Goal: Information Seeking & Learning: Learn about a topic

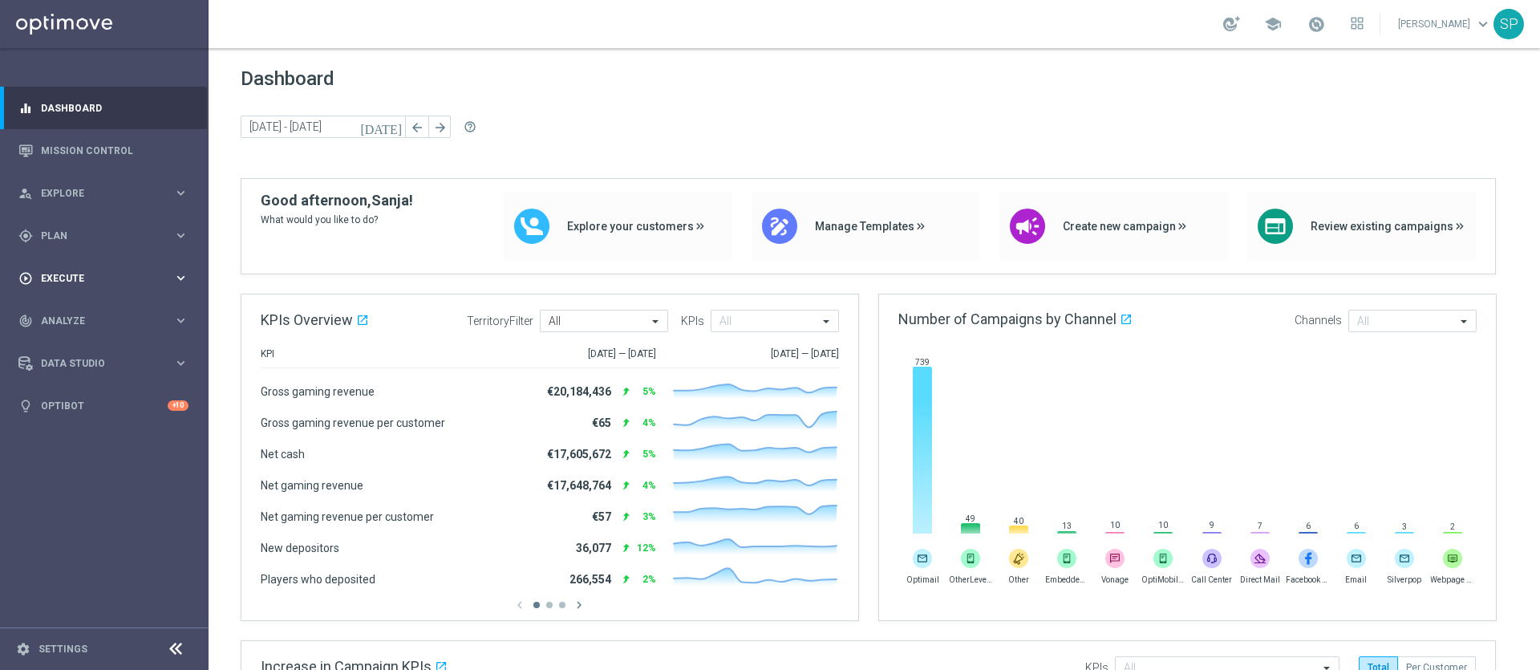
click at [185, 278] on icon "keyboard_arrow_right" at bounding box center [180, 277] width 15 height 15
click at [173, 367] on icon "keyboard_arrow_right" at bounding box center [180, 368] width 15 height 15
click at [117, 201] on div "person_search Explore keyboard_arrow_right" at bounding box center [103, 193] width 207 height 43
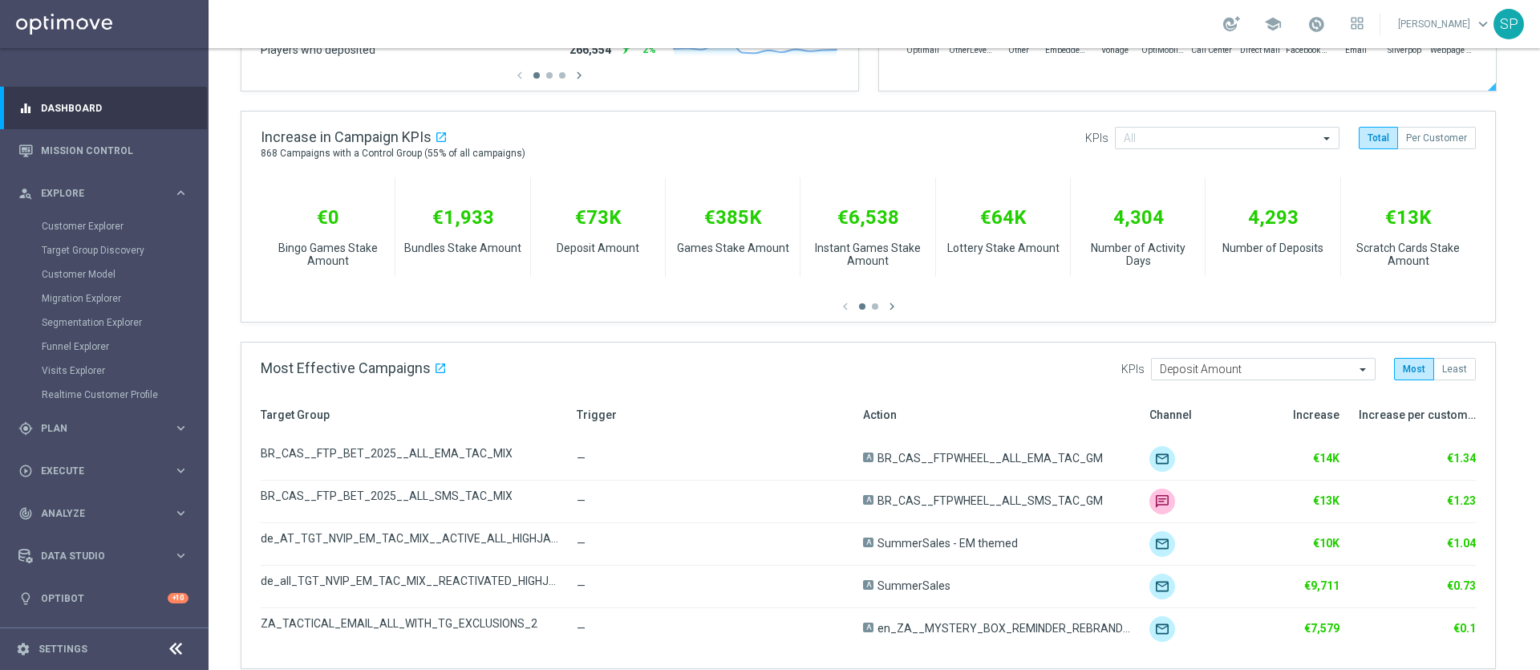
scroll to position [895, 0]
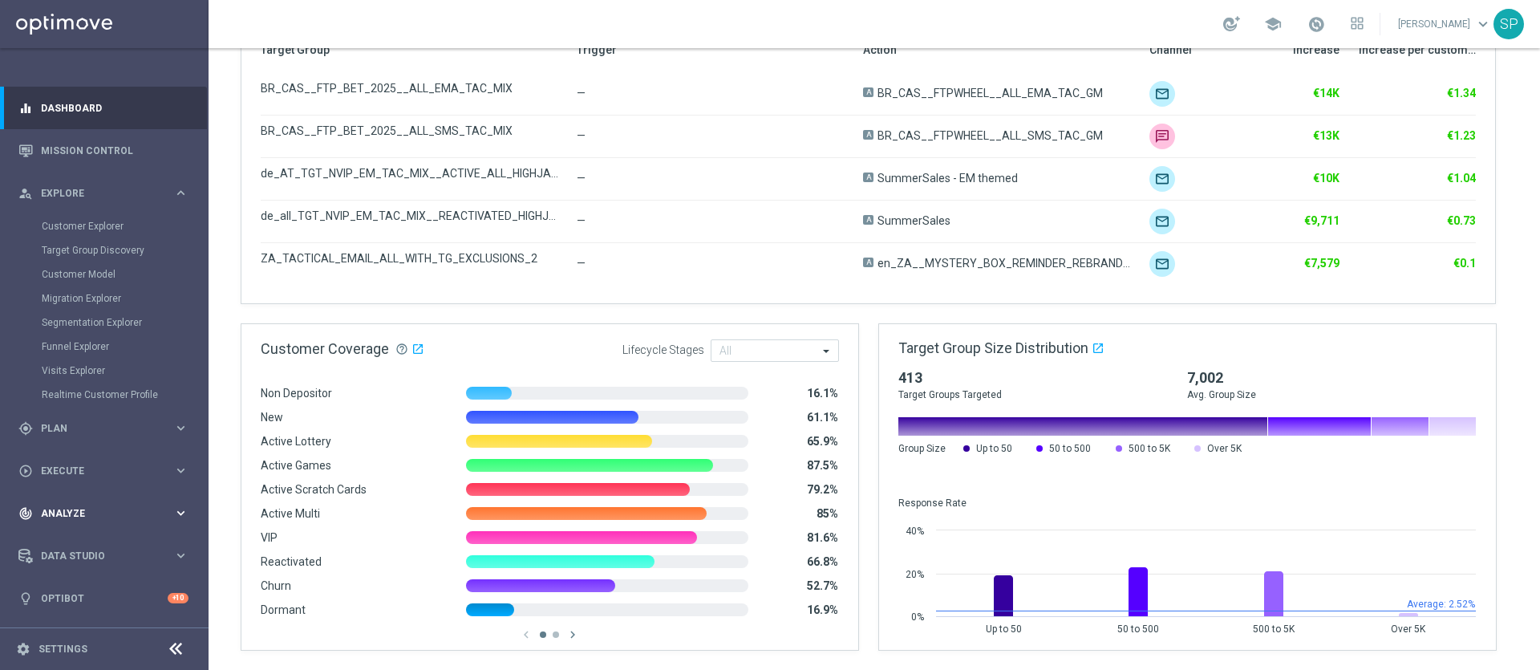
click at [180, 505] on div "track_changes Analyze keyboard_arrow_right" at bounding box center [103, 513] width 207 height 43
click at [176, 556] on icon "keyboard_arrow_right" at bounding box center [180, 555] width 15 height 15
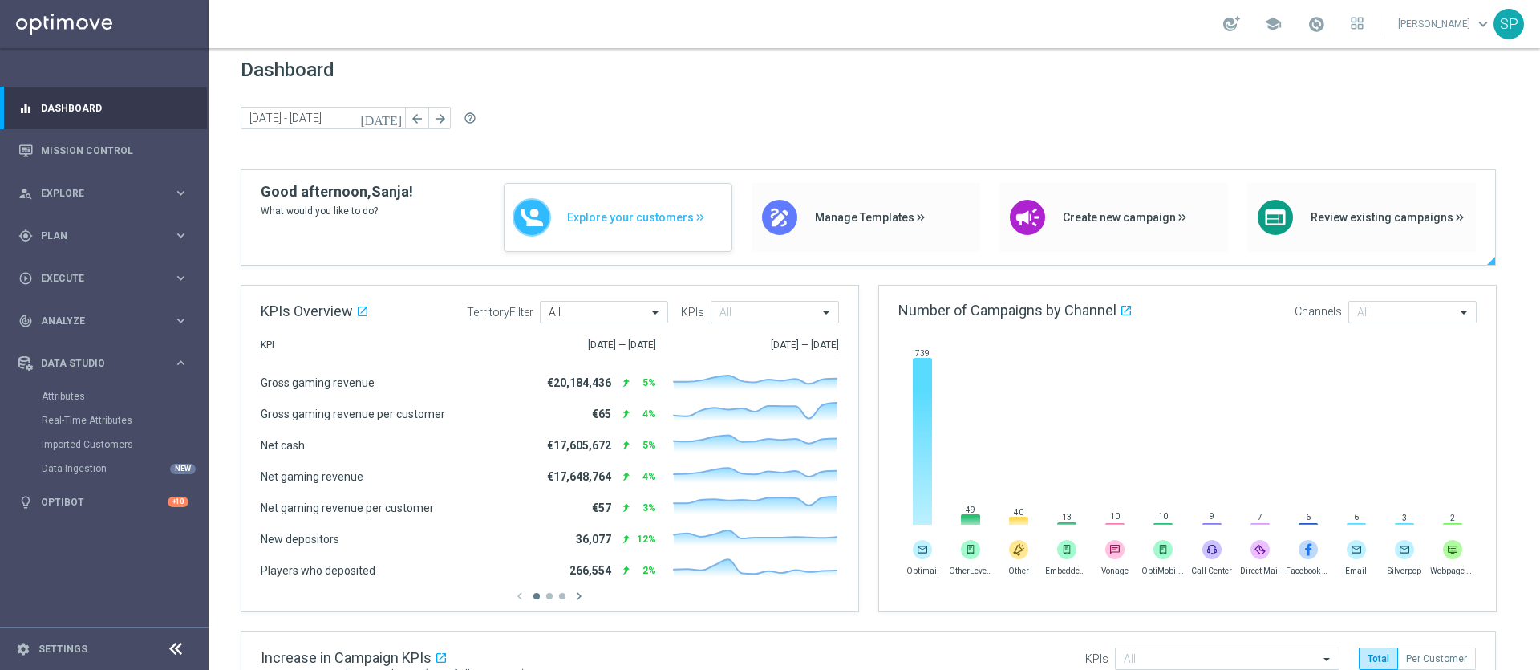
scroll to position [0, 0]
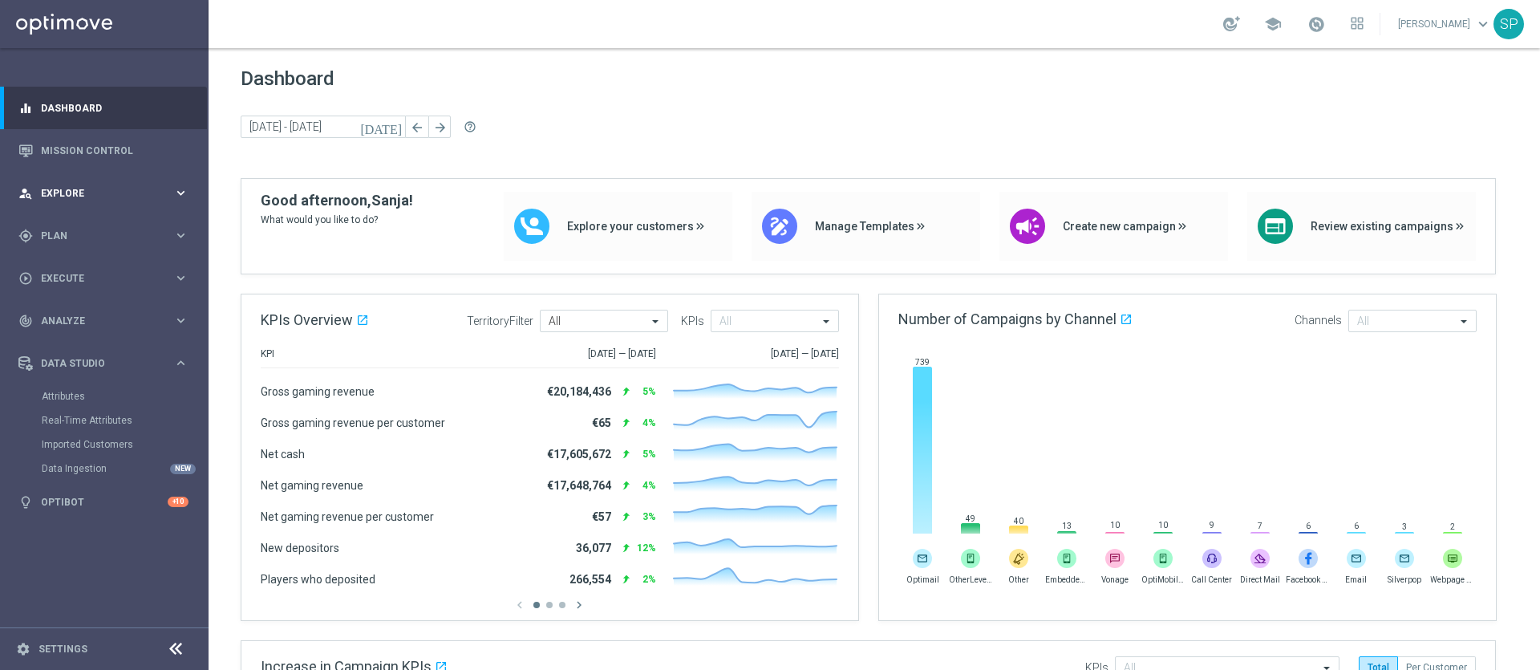
click at [173, 200] on icon "keyboard_arrow_right" at bounding box center [180, 192] width 15 height 15
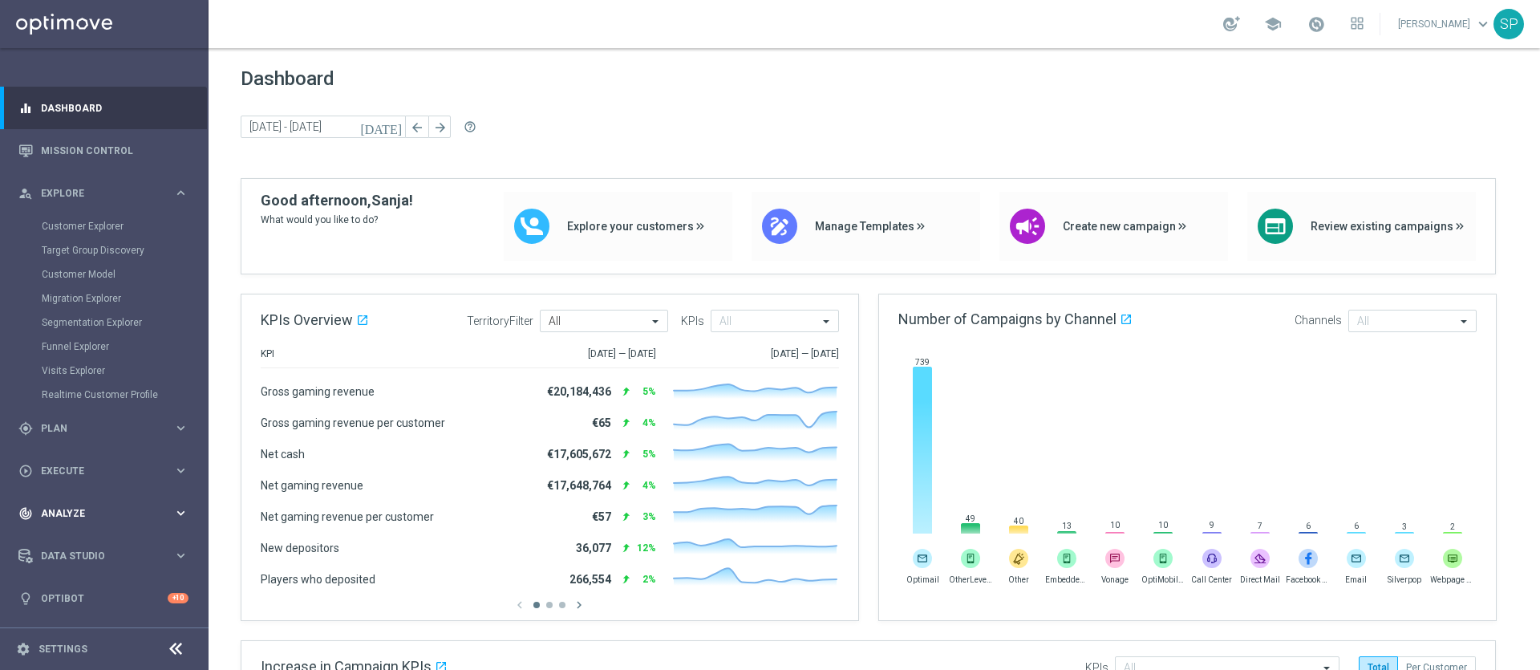
click at [175, 504] on div "track_changes Analyze keyboard_arrow_right" at bounding box center [103, 513] width 207 height 43
click at [134, 403] on link "Business Performance" at bounding box center [104, 402] width 125 height 13
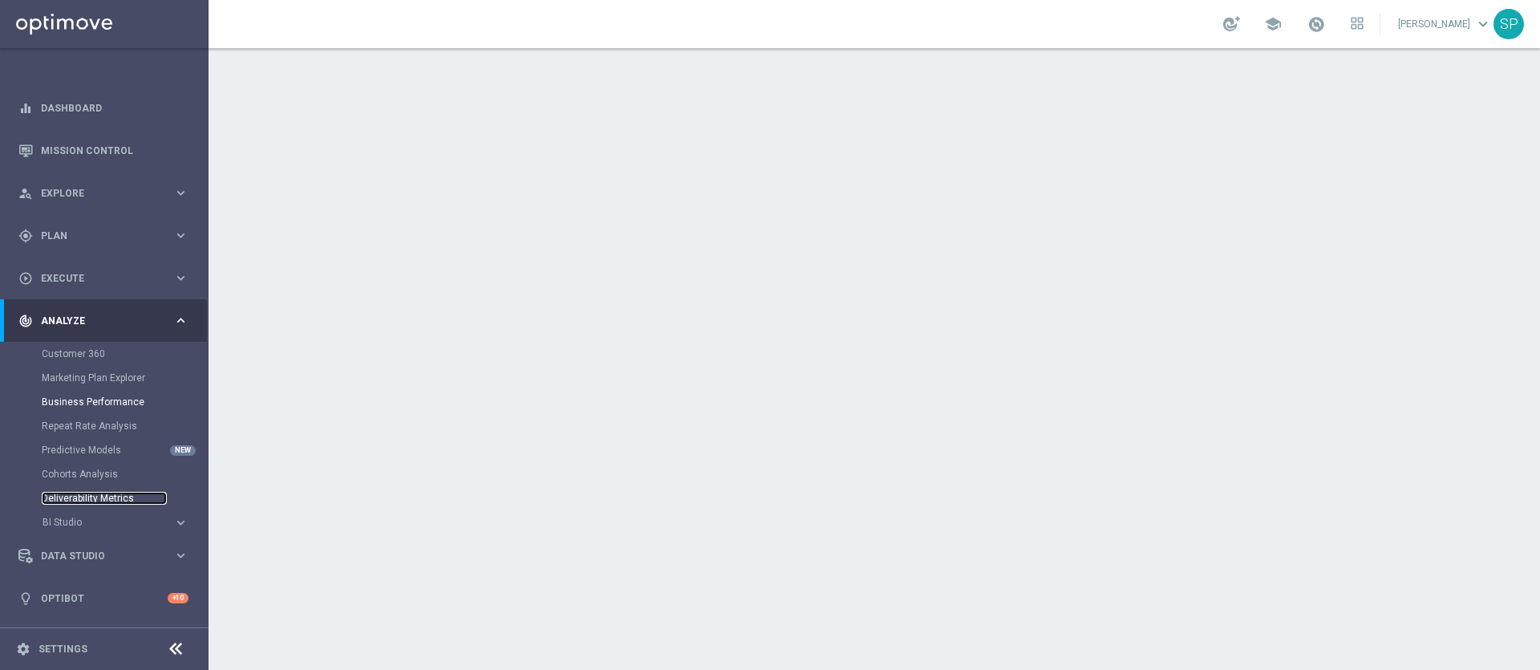
click at [106, 504] on link "Deliverability Metrics" at bounding box center [104, 498] width 125 height 13
click at [189, 522] on div "BI Studio keyboard_arrow_right" at bounding box center [124, 522] width 165 height 13
click at [104, 548] on link "Campaigns Deliverability" at bounding box center [108, 546] width 117 height 13
click at [1325, 18] on span at bounding box center [1317, 24] width 18 height 18
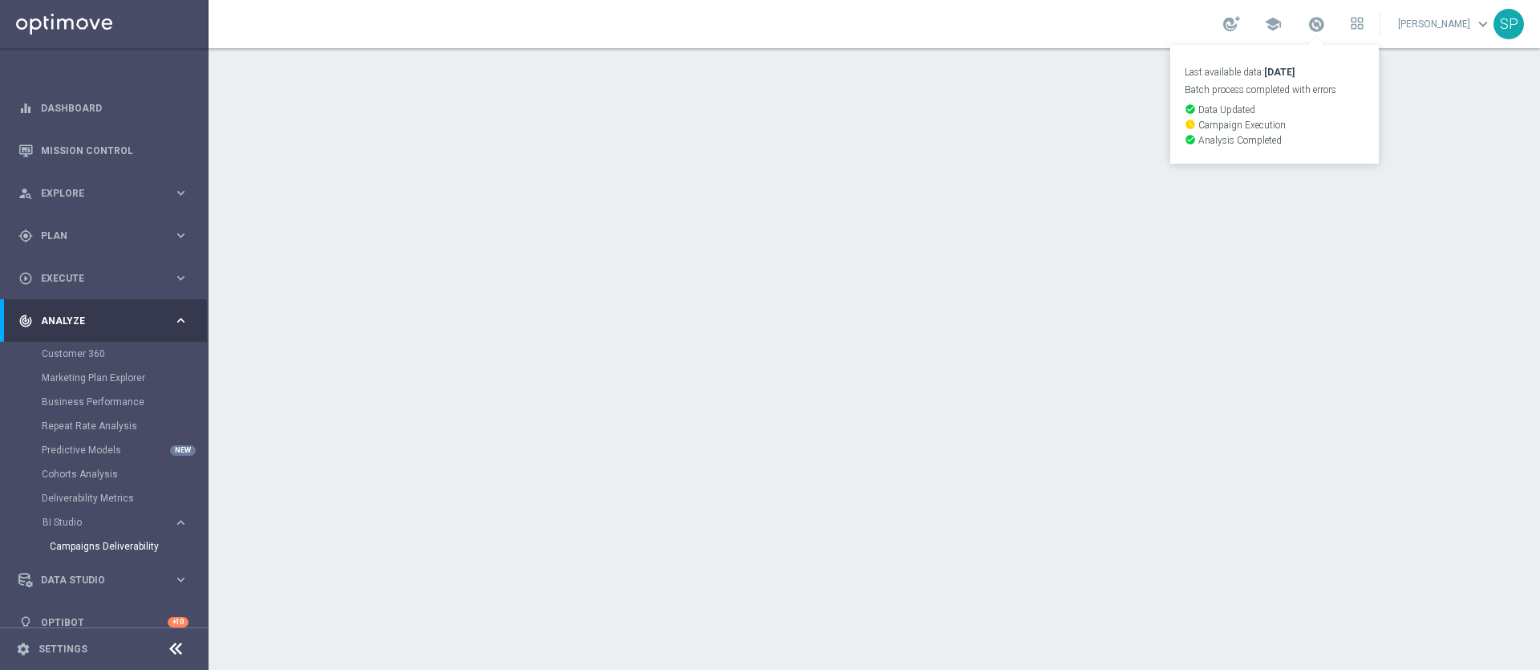
click at [1483, 24] on span "keyboard_arrow_down" at bounding box center [1484, 24] width 18 height 18
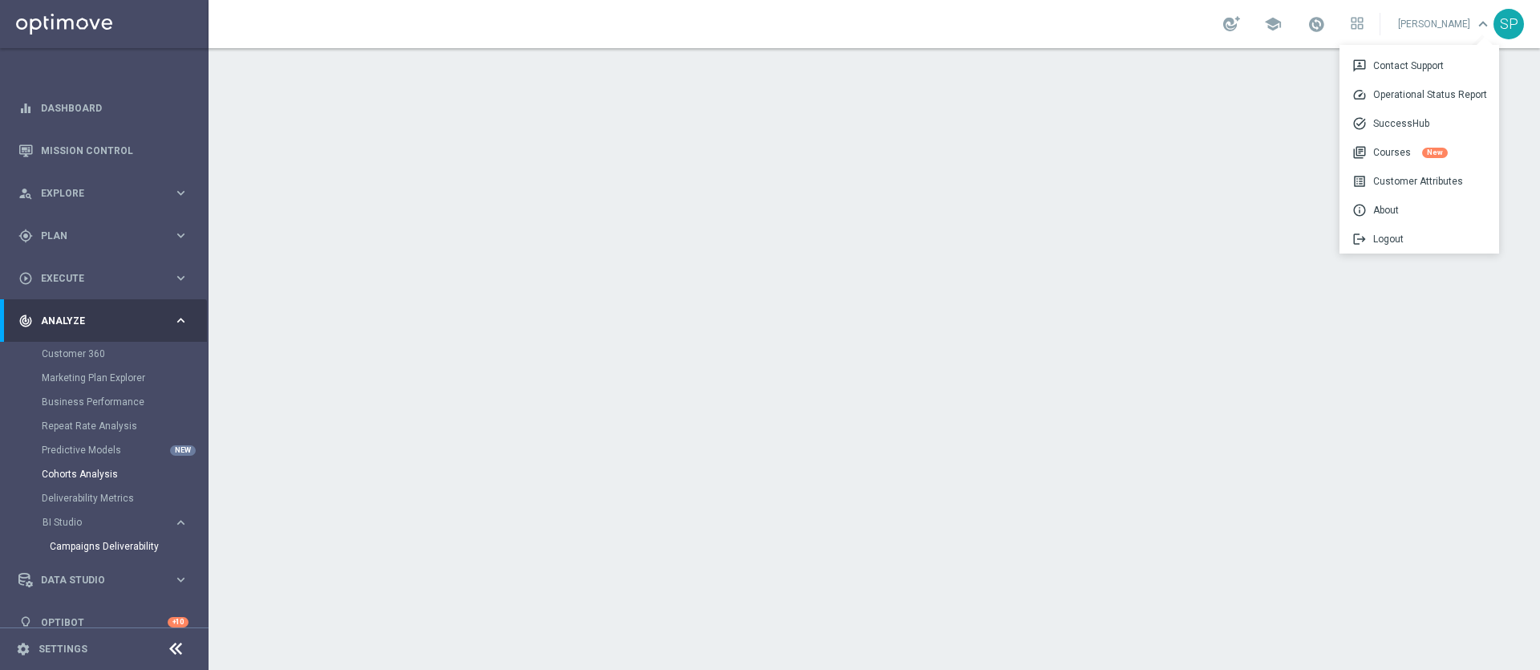
click at [78, 477] on link "Cohorts Analysis" at bounding box center [104, 474] width 125 height 13
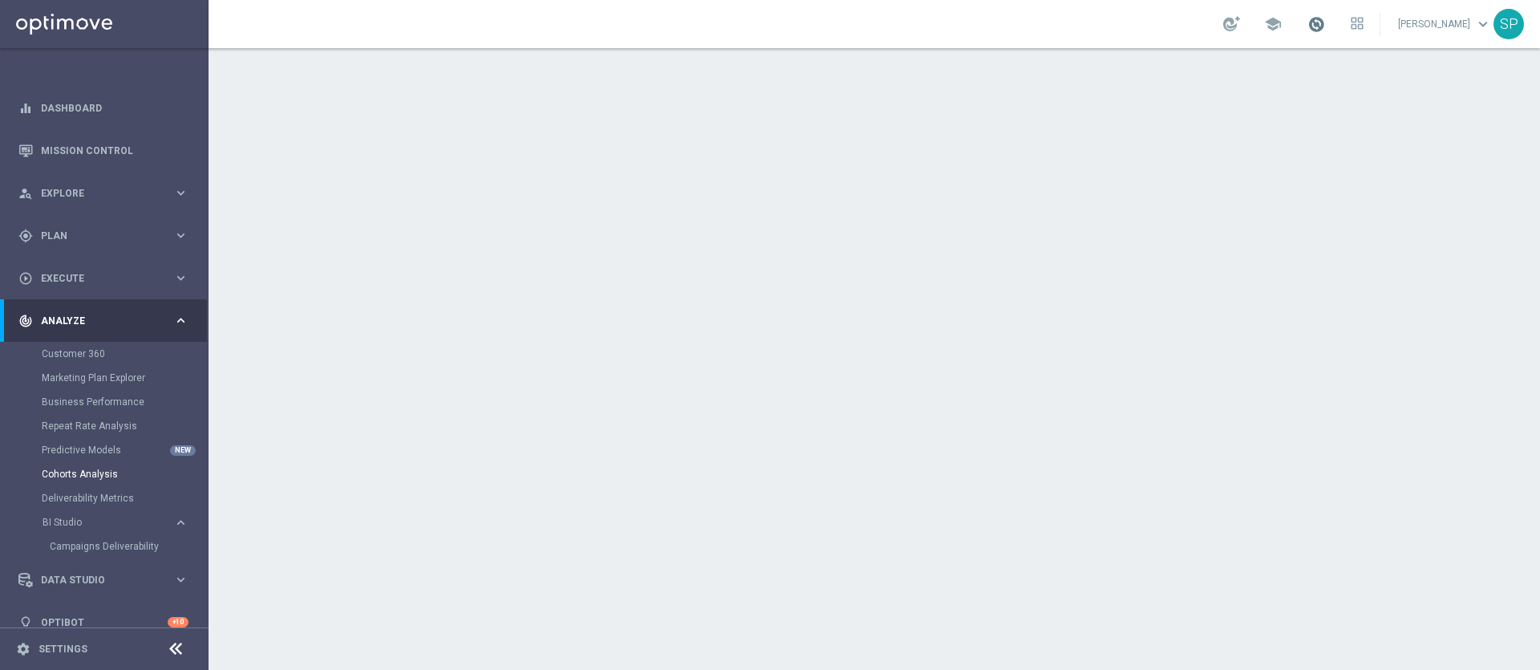
click at [1325, 29] on span at bounding box center [1317, 24] width 18 height 18
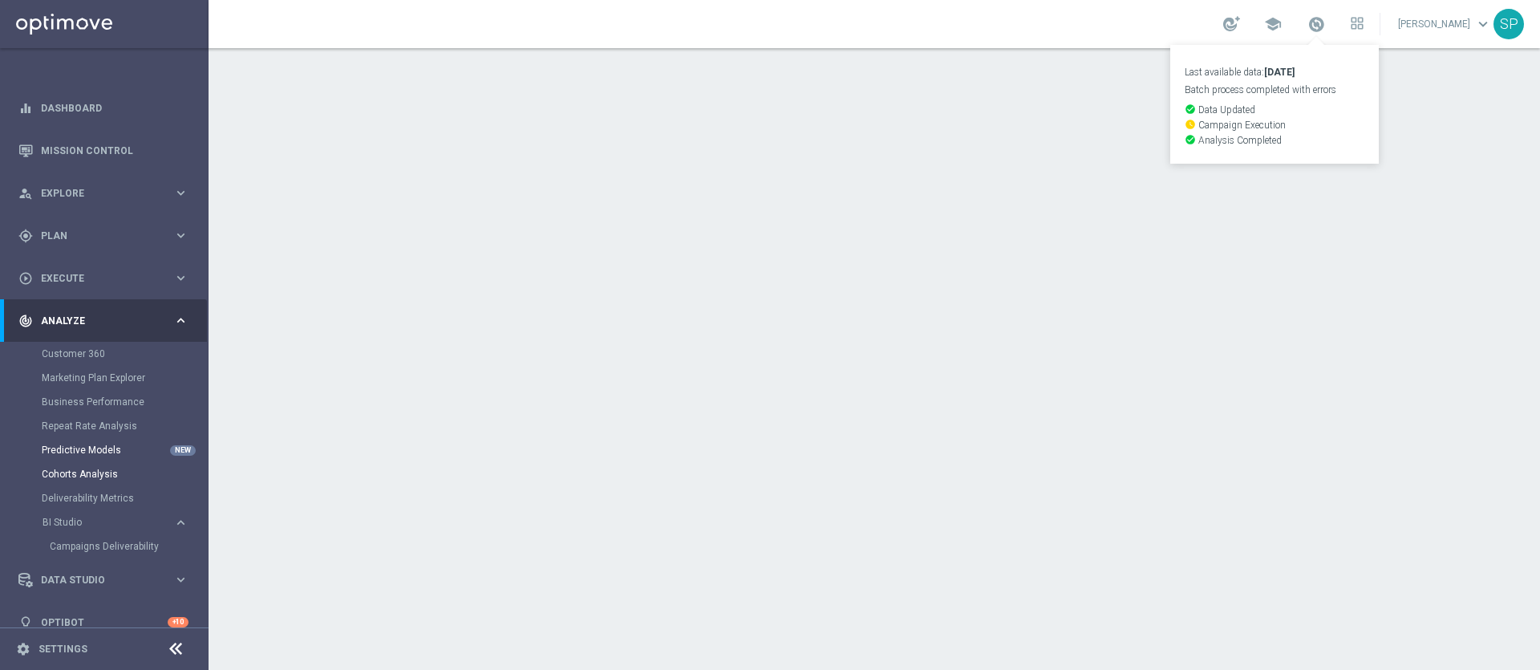
click at [116, 450] on link "Predictive Models" at bounding box center [104, 450] width 125 height 13
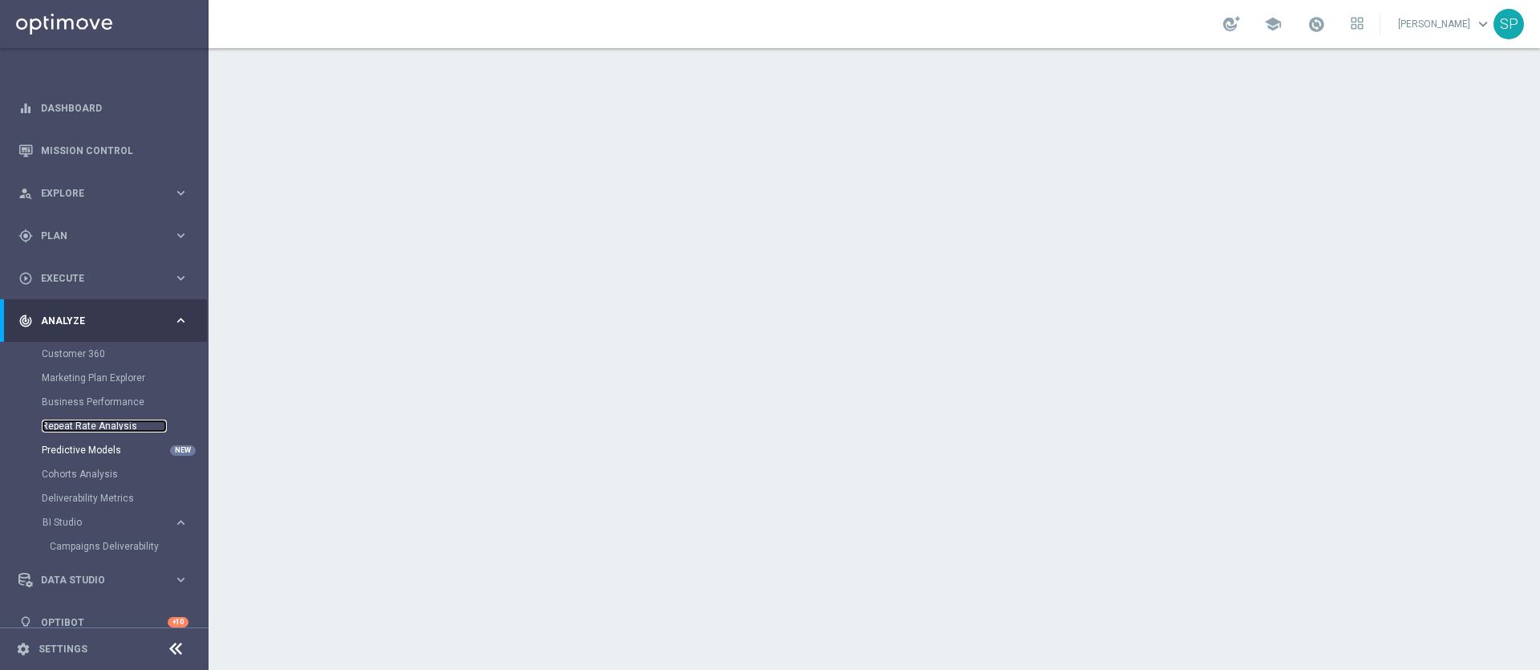
click at [100, 428] on link "Repeat Rate Analysis" at bounding box center [104, 426] width 125 height 13
click at [104, 400] on link "Business Performance" at bounding box center [104, 402] width 125 height 13
click at [99, 149] on link "Mission Control" at bounding box center [115, 150] width 148 height 43
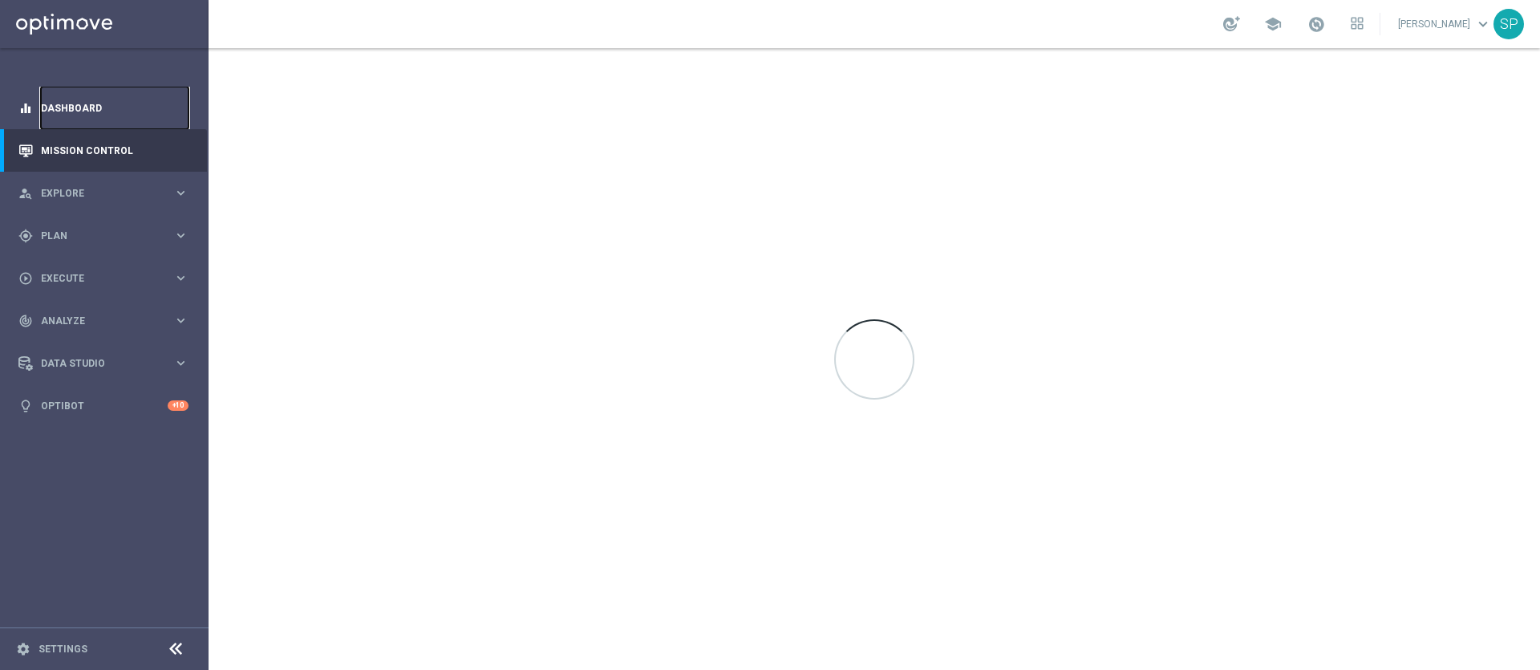
click at [96, 112] on link "Dashboard" at bounding box center [115, 108] width 148 height 43
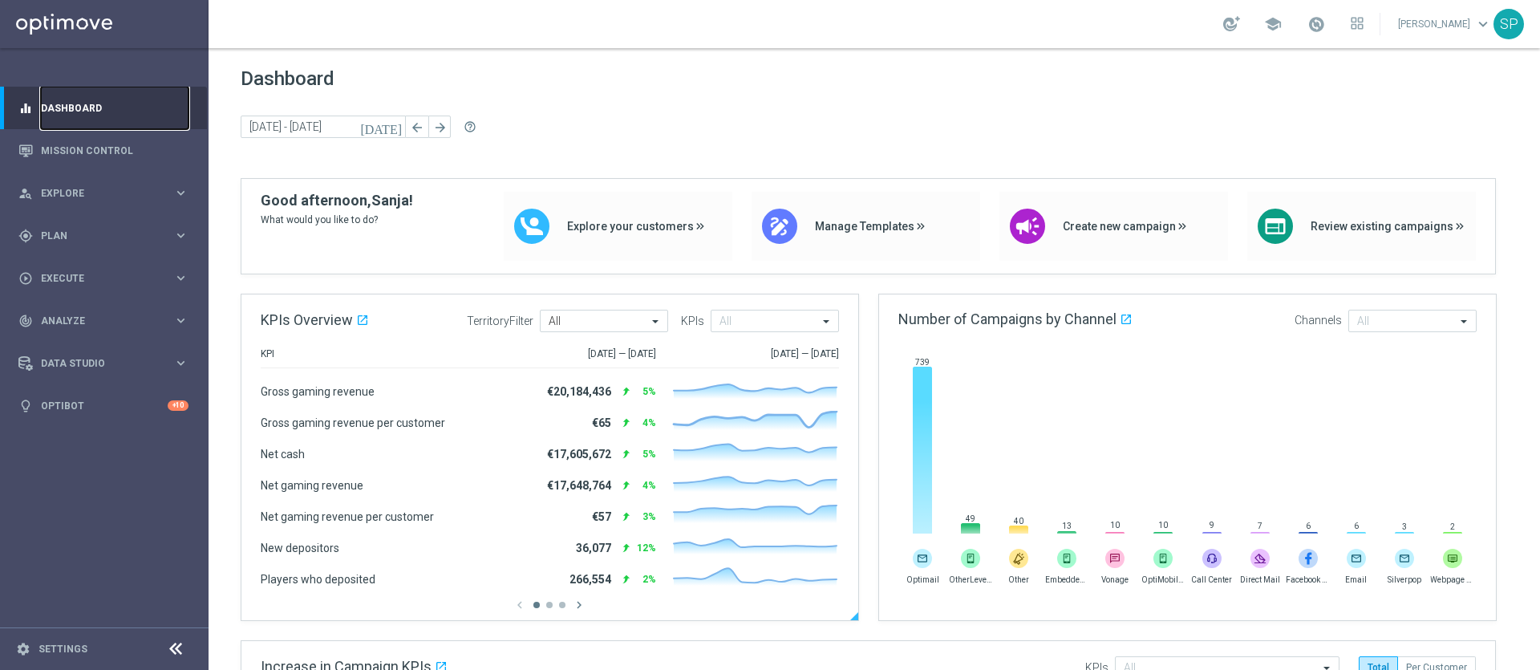
scroll to position [30, 0]
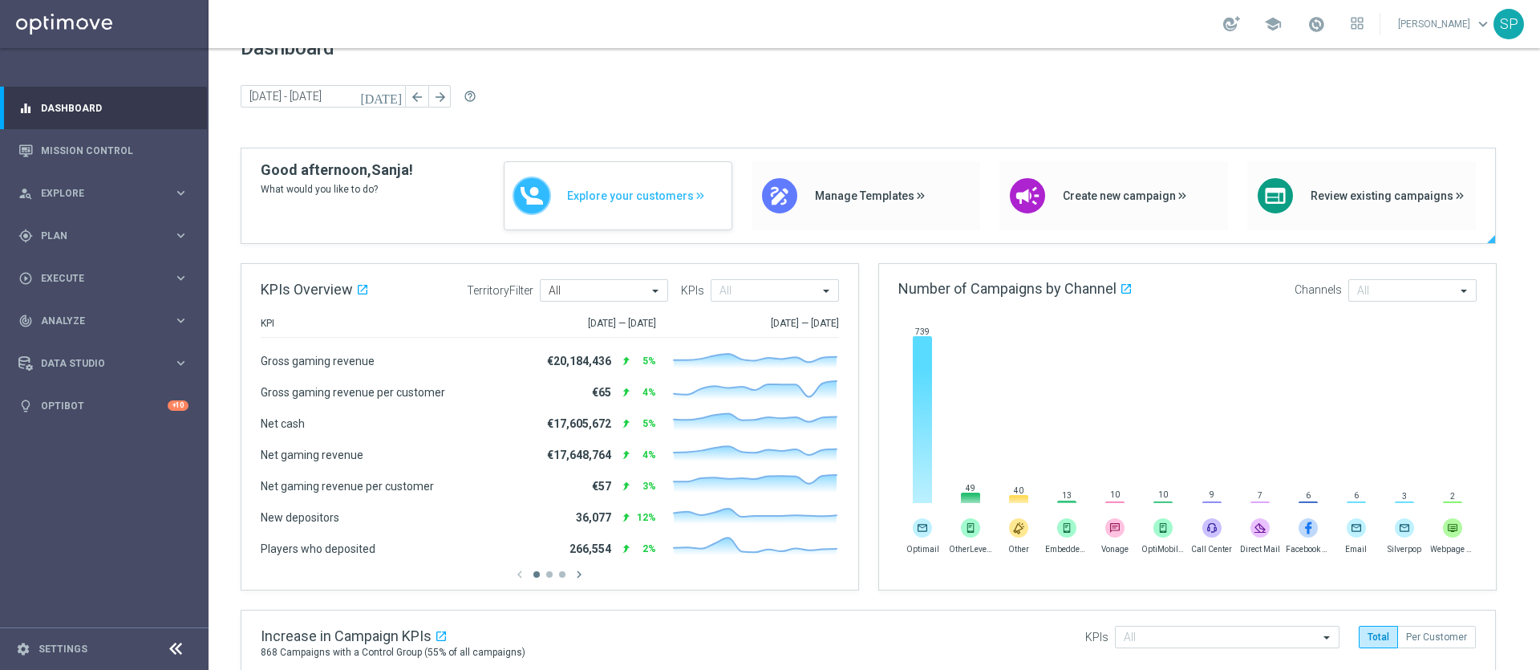
click at [617, 206] on div "Explore your customers" at bounding box center [618, 195] width 229 height 69
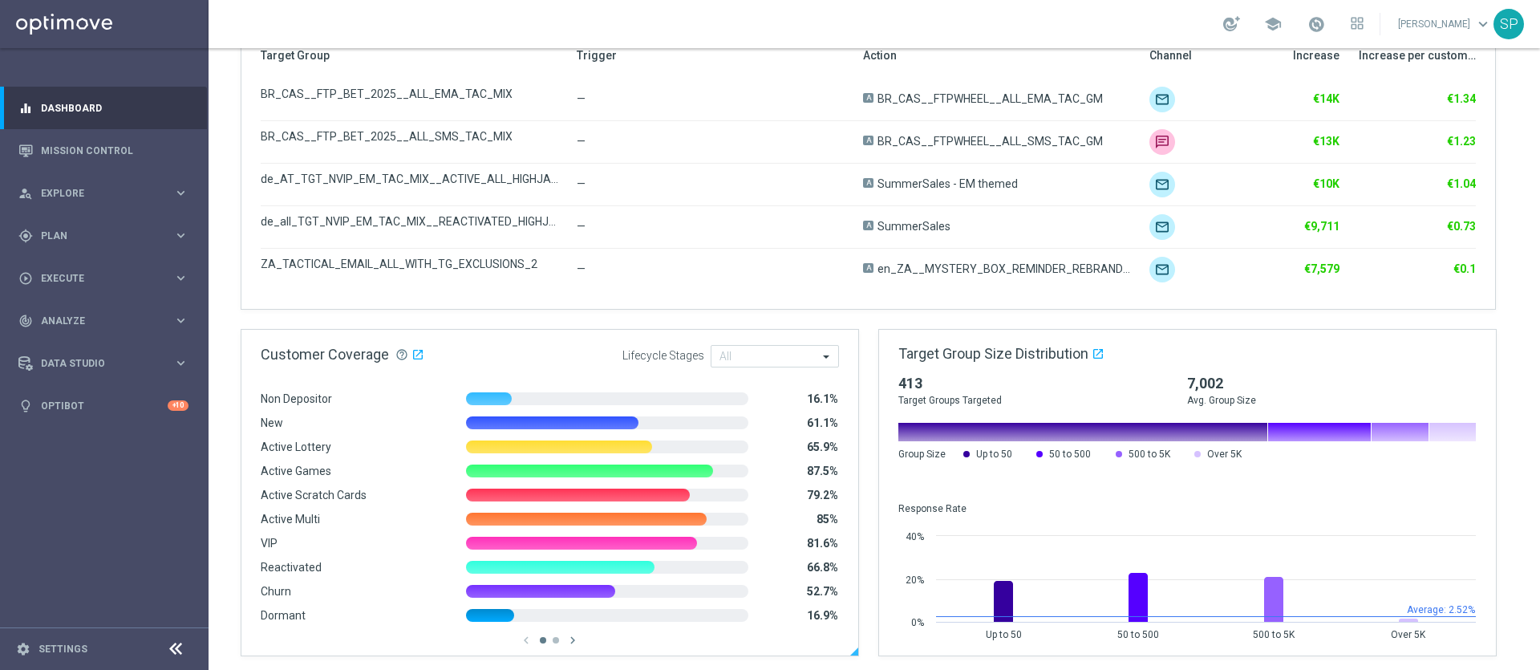
scroll to position [895, 0]
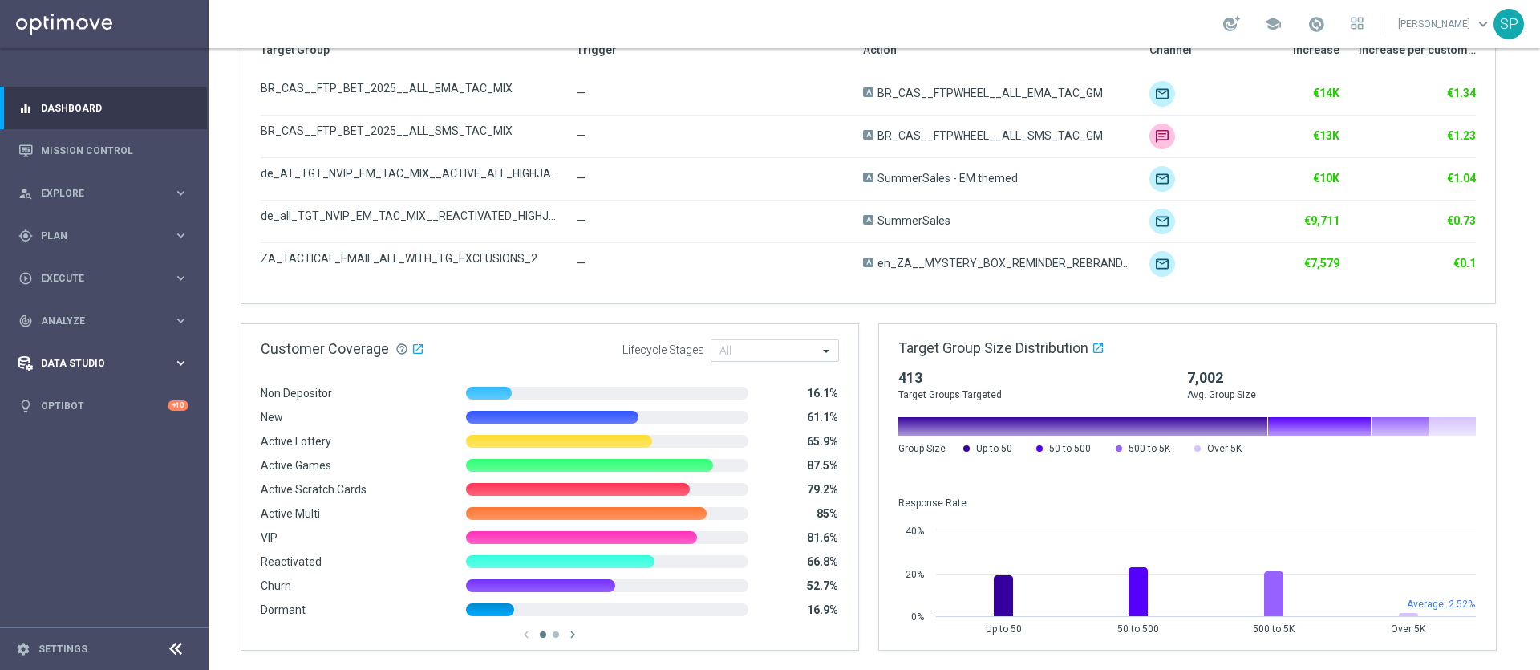
click at [181, 365] on icon "keyboard_arrow_right" at bounding box center [180, 362] width 15 height 15
click at [68, 328] on div "track_changes Analyze keyboard_arrow_right" at bounding box center [103, 320] width 207 height 43
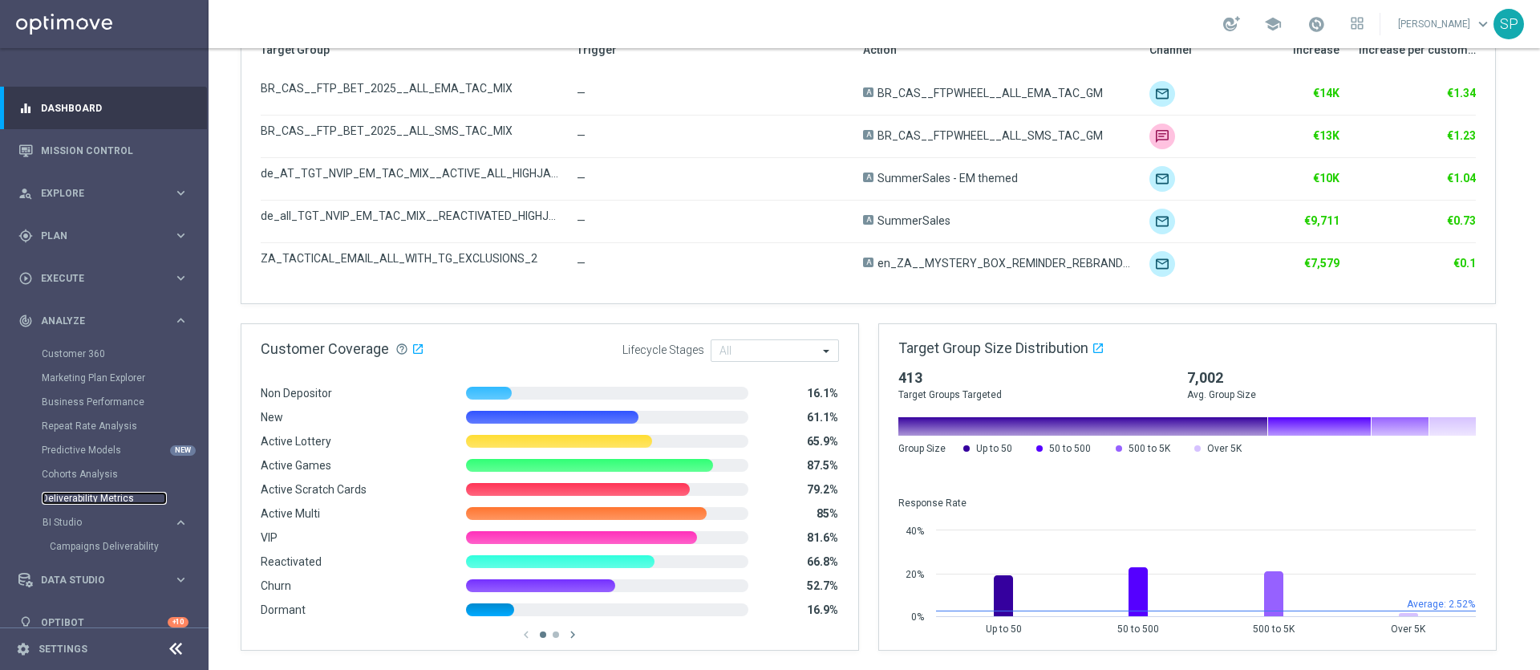
click at [69, 492] on link "Deliverability Metrics" at bounding box center [104, 498] width 125 height 13
